Goal: Check status: Check status

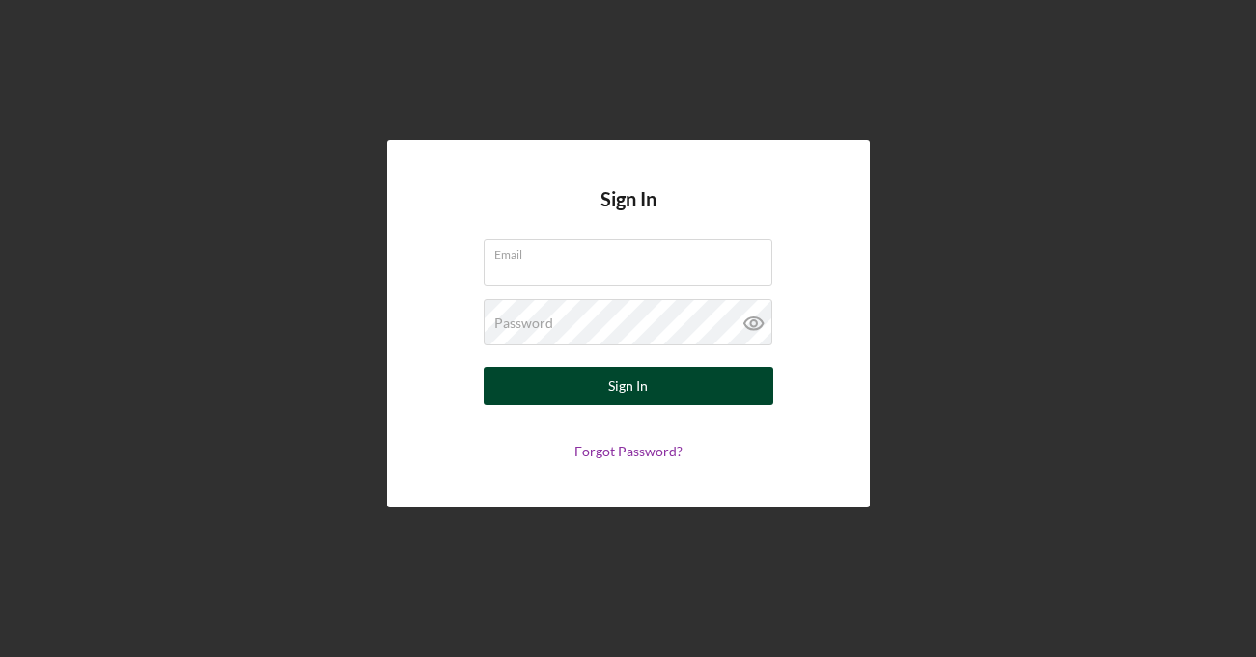
type input "[PERSON_NAME][EMAIL_ADDRESS][PERSON_NAME][DOMAIN_NAME]"
click at [562, 386] on button "Sign In" at bounding box center [629, 386] width 290 height 39
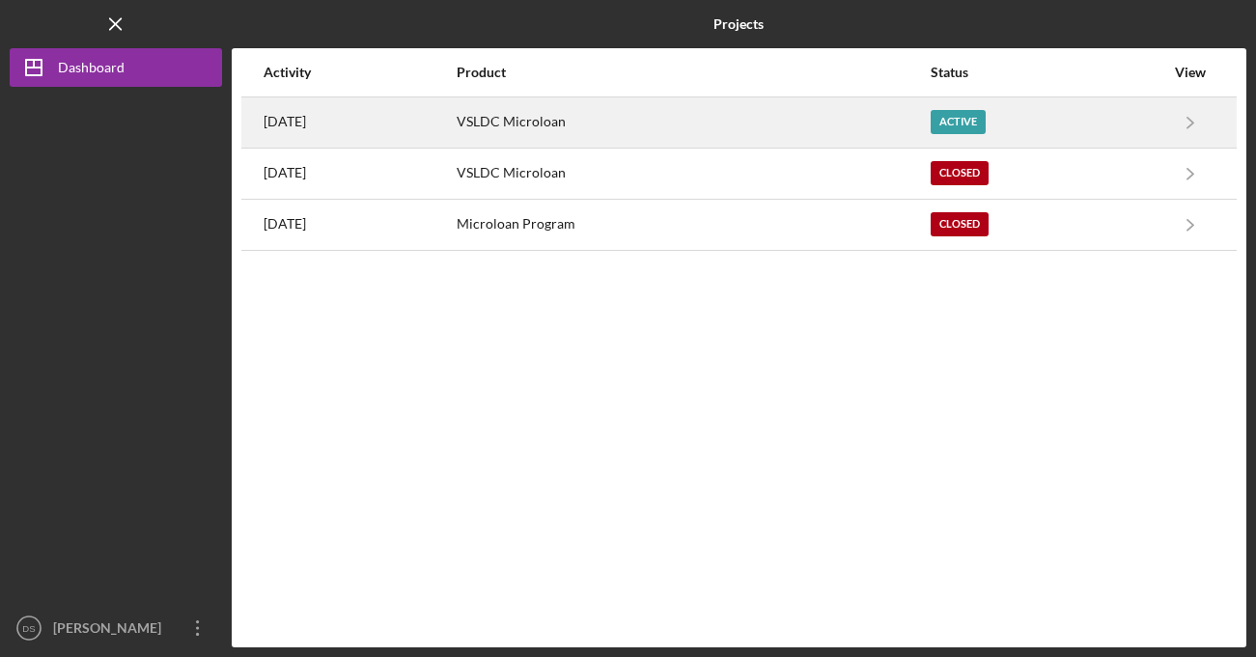
click at [567, 122] on div "VSLDC Microloan" at bounding box center [693, 122] width 472 height 48
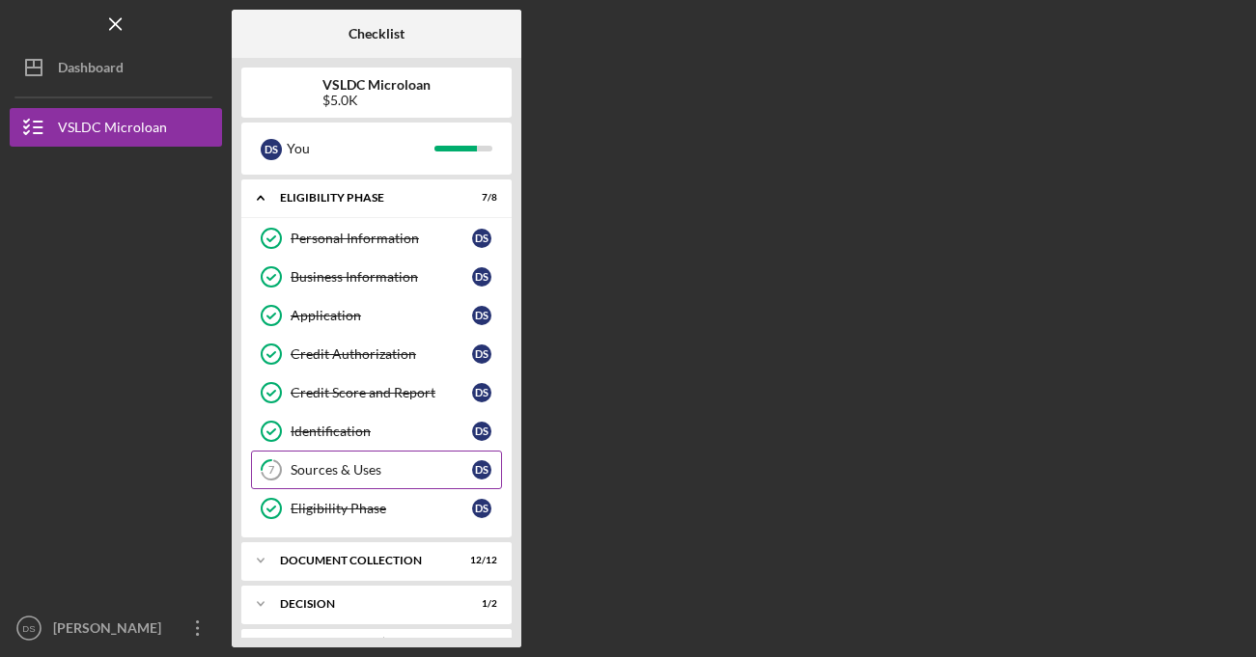
click at [471, 469] on div "Sources & Uses" at bounding box center [381, 469] width 181 height 15
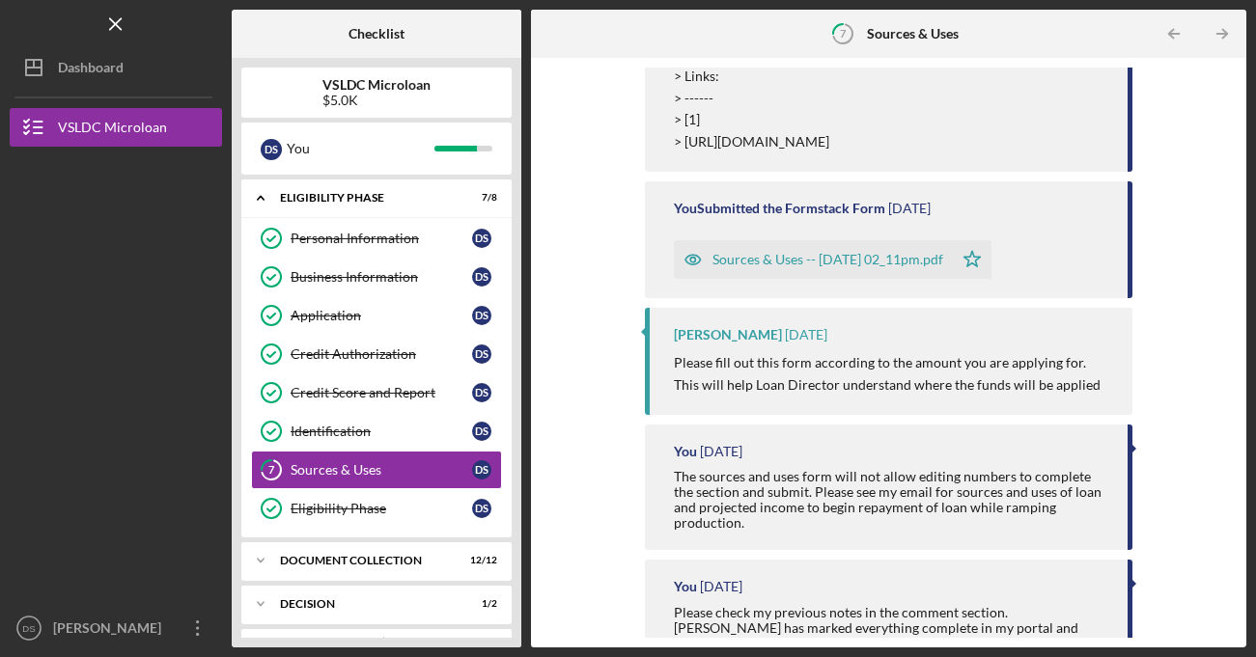
scroll to position [772, 0]
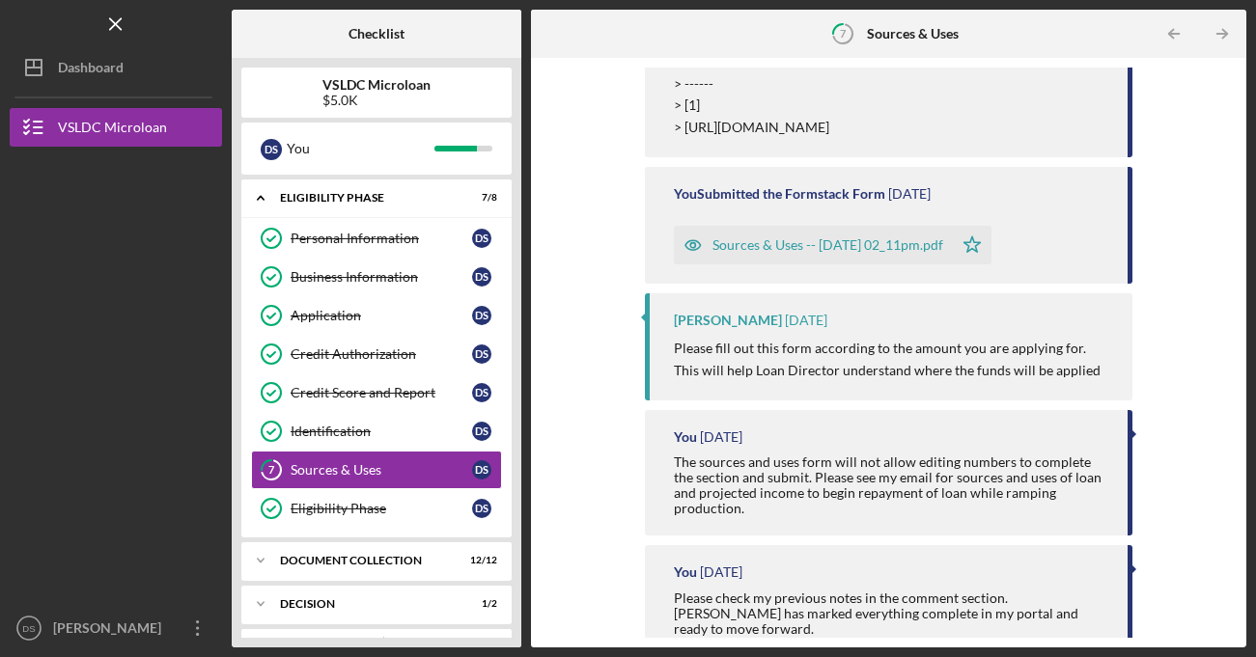
click at [762, 253] on div "Sources & Uses -- [DATE] 02_11pm.pdf" at bounding box center [827, 244] width 231 height 15
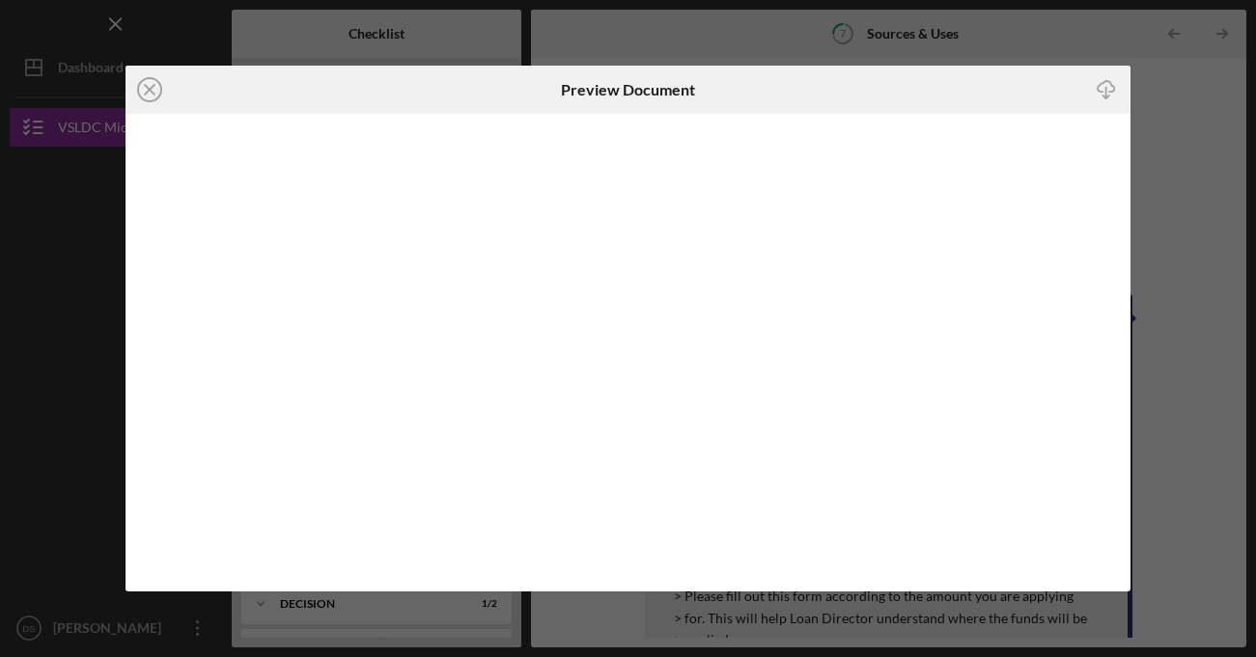
scroll to position [730, 0]
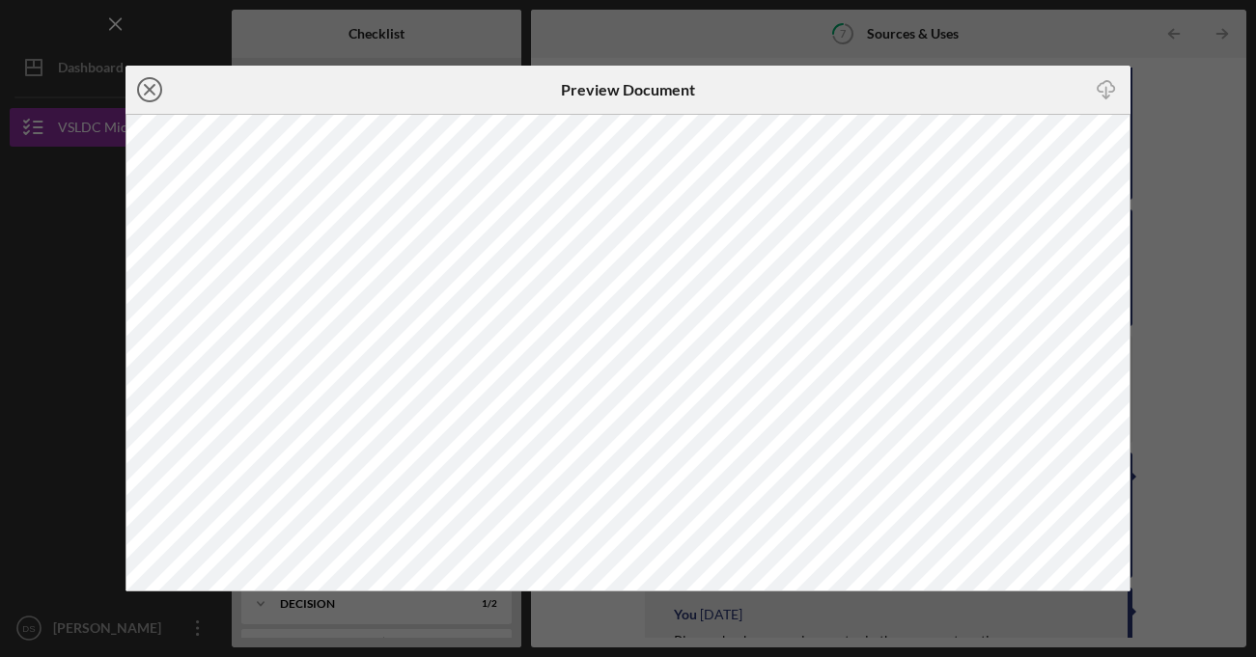
click at [156, 88] on icon "Icon/Close" at bounding box center [149, 90] width 48 height 48
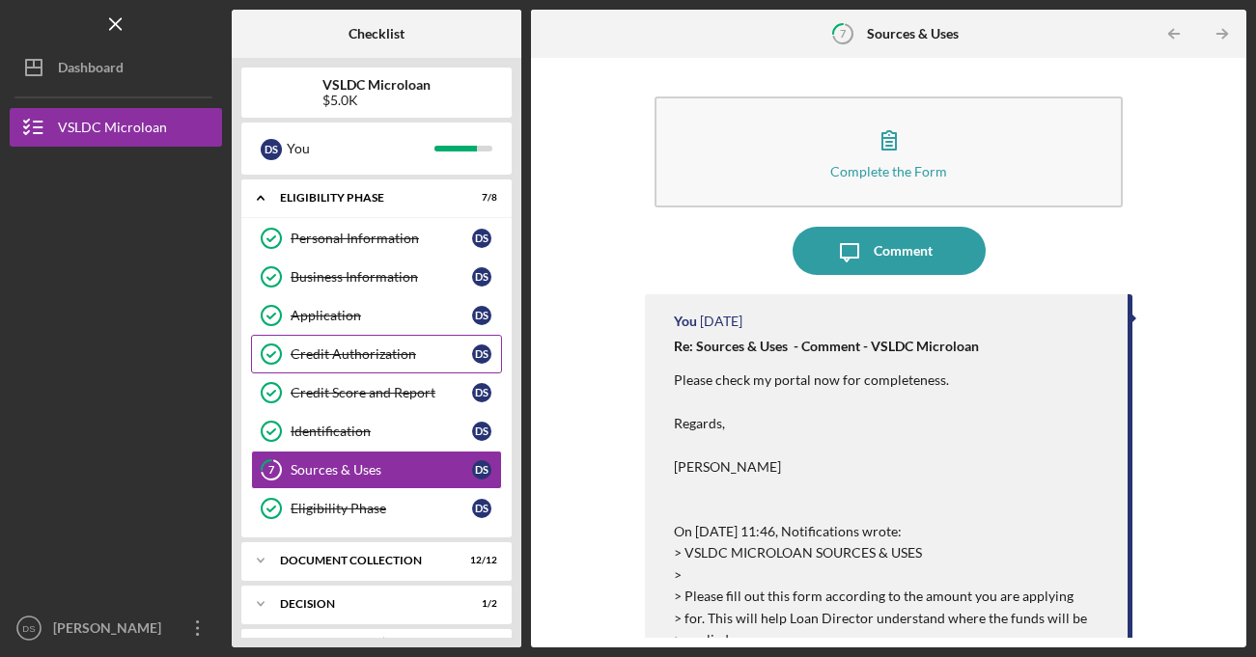
scroll to position [83, 0]
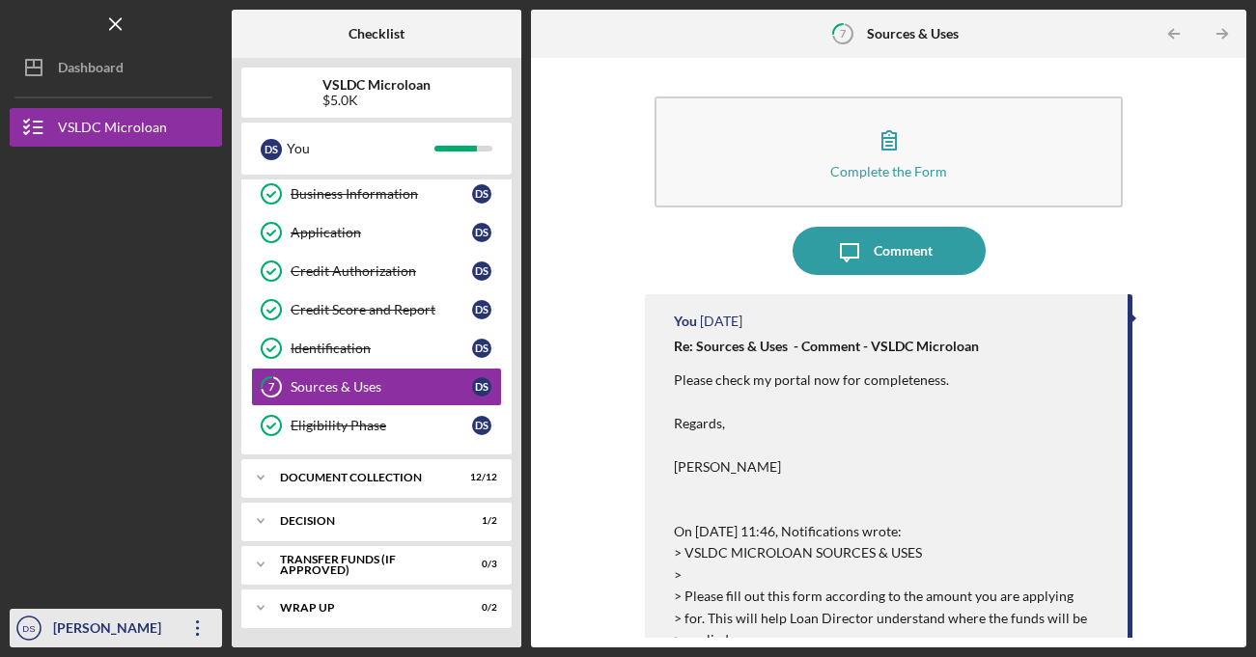
click at [30, 624] on text "DS" at bounding box center [28, 629] width 13 height 11
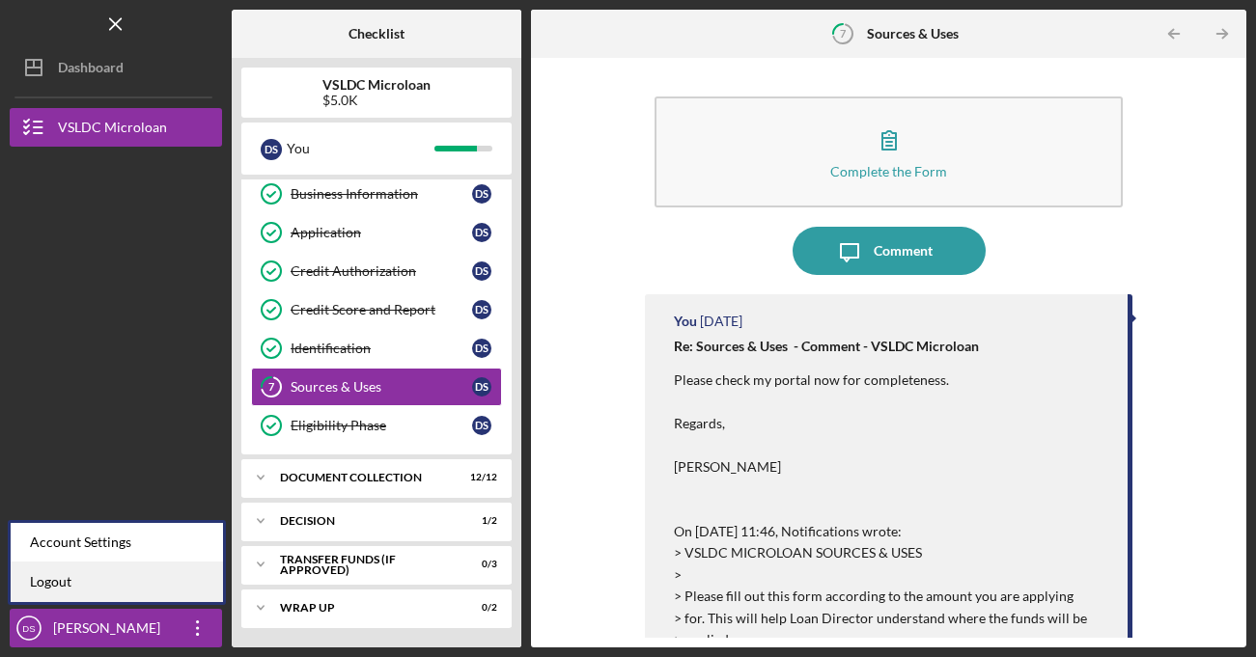
click at [59, 592] on link "Logout" at bounding box center [117, 583] width 212 height 40
